Goal: Task Accomplishment & Management: Complete application form

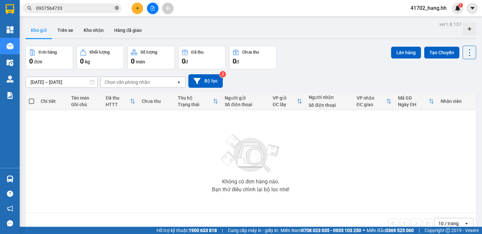
click at [117, 9] on icon "close-circle" at bounding box center [117, 8] width 4 height 4
click at [134, 11] on button at bounding box center [137, 8] width 11 height 11
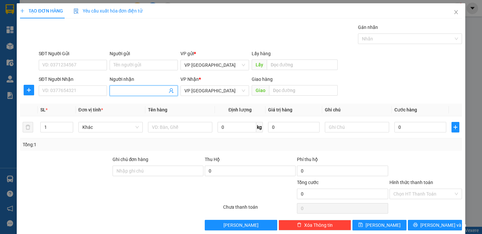
click at [135, 91] on input "Người nhận" at bounding box center [141, 90] width 54 height 7
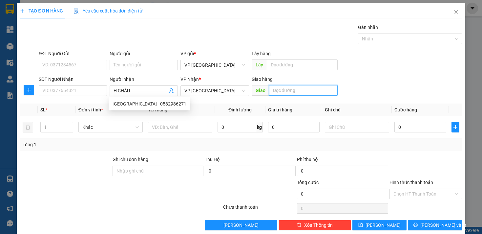
click at [289, 91] on input "text" at bounding box center [303, 90] width 69 height 11
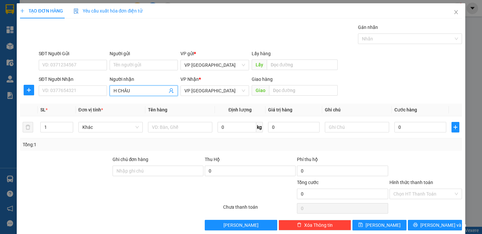
click at [144, 90] on input "H CHÂU" at bounding box center [141, 90] width 54 height 7
type input "H"
click at [450, 17] on span "Close" at bounding box center [456, 12] width 18 height 18
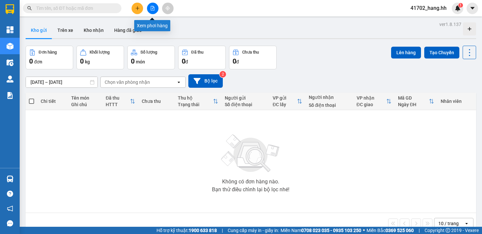
click at [156, 9] on button at bounding box center [152, 8] width 11 height 11
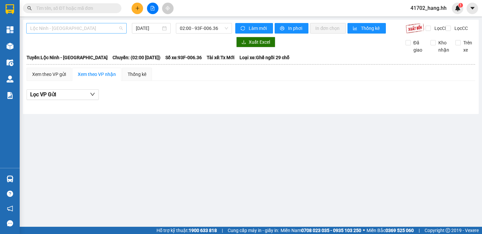
click at [114, 32] on span "Lộc Ninh - [GEOGRAPHIC_DATA]" at bounding box center [76, 28] width 93 height 10
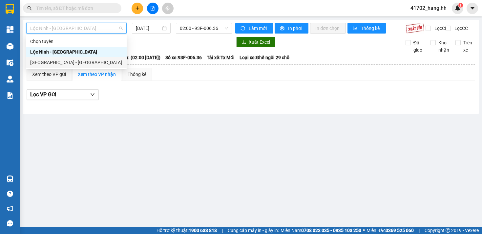
click at [72, 61] on div "[GEOGRAPHIC_DATA] - [GEOGRAPHIC_DATA]" at bounding box center [76, 62] width 93 height 7
type input "[DATE]"
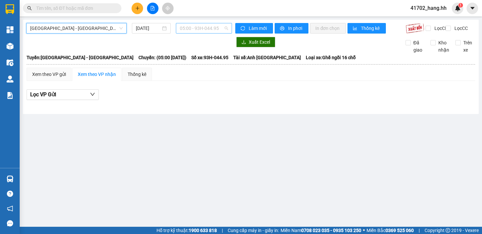
click at [191, 31] on span "05:00 - 93H-044.95" at bounding box center [204, 28] width 49 height 10
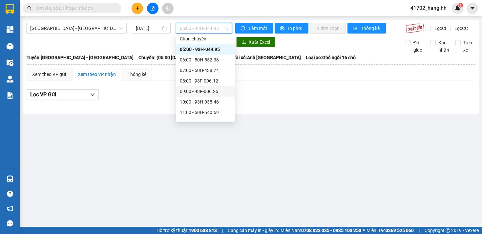
scroll to position [3, 0]
click at [208, 66] on div "07:00 - 50H-438.74" at bounding box center [205, 70] width 59 height 11
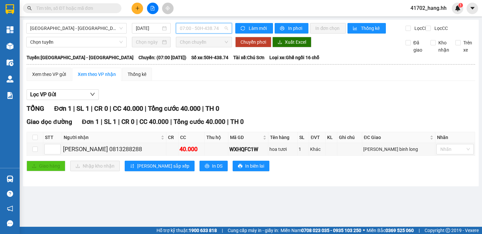
click at [211, 30] on span "07:00 - 50H-438.74" at bounding box center [204, 28] width 49 height 10
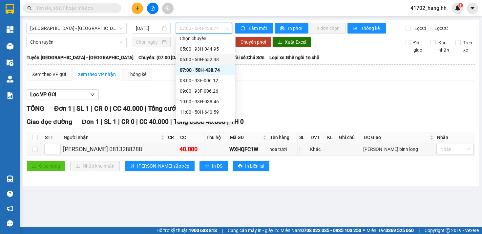
click at [202, 61] on div "06:00 - 50H-552.38" at bounding box center [205, 59] width 51 height 7
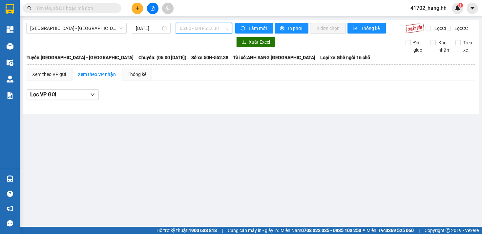
click at [209, 32] on span "06:00 - 50H-552.38" at bounding box center [204, 28] width 49 height 10
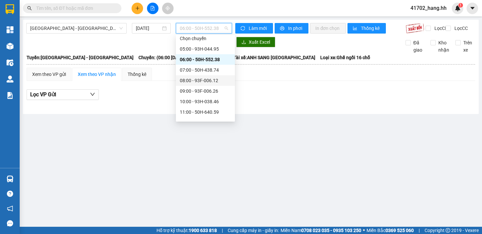
click at [209, 80] on div "08:00 - 93F-006.12" at bounding box center [205, 80] width 51 height 7
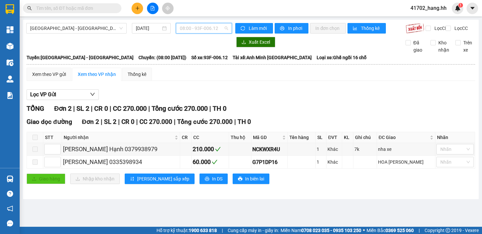
click at [207, 28] on span "08:00 - 93F-006.12" at bounding box center [204, 28] width 49 height 10
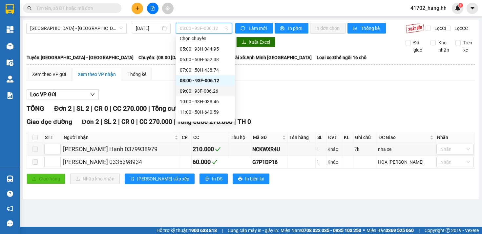
click at [214, 90] on div "09:00 - 93F-006.26" at bounding box center [205, 90] width 51 height 7
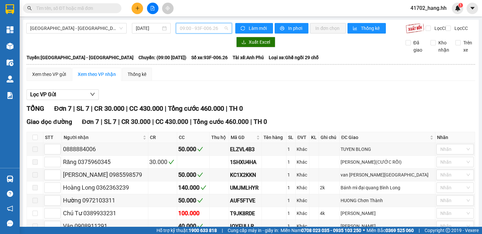
click at [201, 27] on span "09:00 - 93F-006.26" at bounding box center [204, 28] width 49 height 10
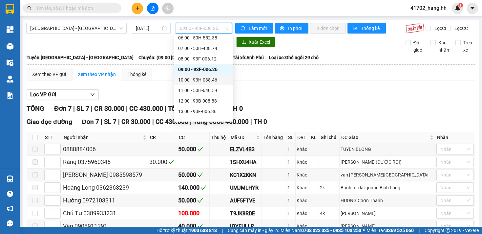
scroll to position [32, 0]
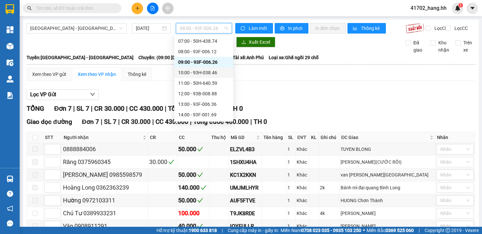
click at [206, 104] on div "13:00 - 93F-006.36" at bounding box center [203, 103] width 51 height 7
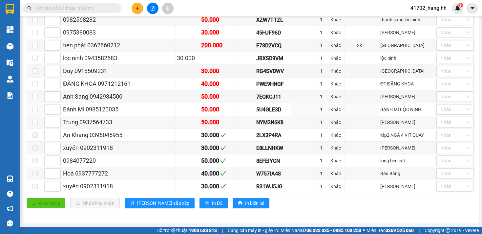
scroll to position [23, 0]
